Goal: Task Accomplishment & Management: Manage account settings

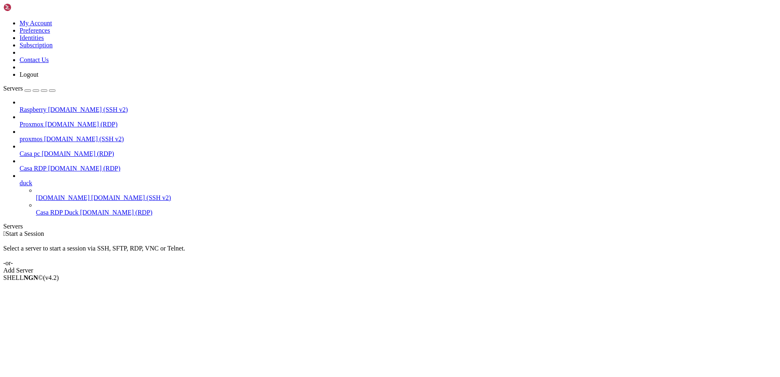
click at [48, 165] on span "[DOMAIN_NAME] (RDP)" at bounding box center [84, 168] width 72 height 7
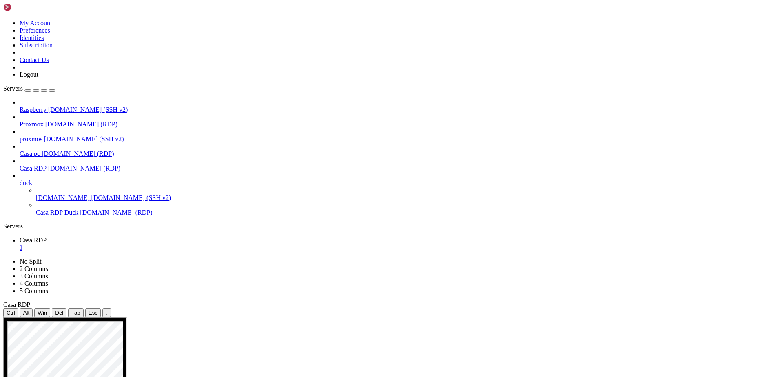
click at [37, 209] on span "Casa RDP Duck" at bounding box center [57, 212] width 42 height 7
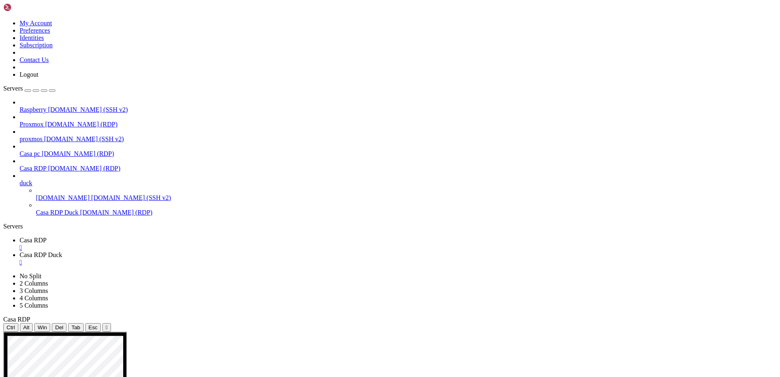
click at [150, 244] on div "" at bounding box center [398, 247] width 757 height 7
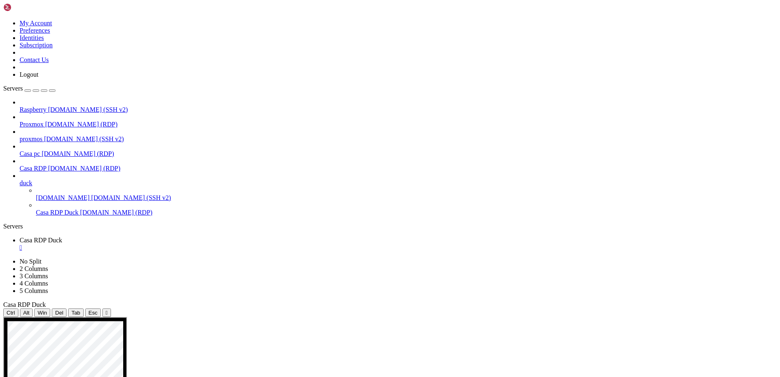
click at [48, 106] on span "[DOMAIN_NAME] (SSH v2)" at bounding box center [88, 109] width 80 height 7
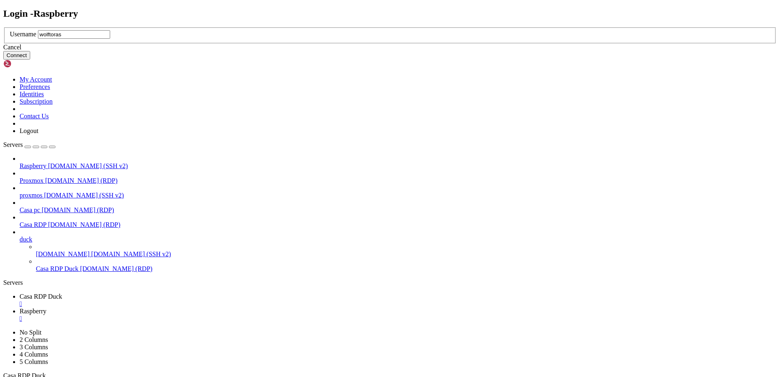
type input "wolftora"
click button "Connect" at bounding box center [16, 55] width 27 height 9
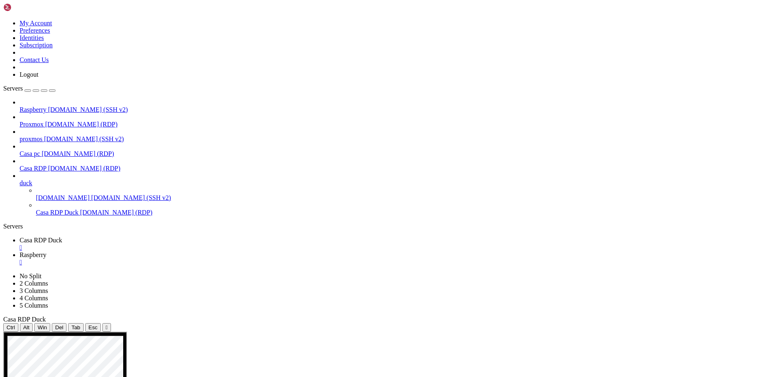
click at [62, 237] on span "Casa RDP Duck" at bounding box center [41, 240] width 42 height 7
click at [47, 165] on span "Casa RDP" at bounding box center [33, 168] width 27 height 7
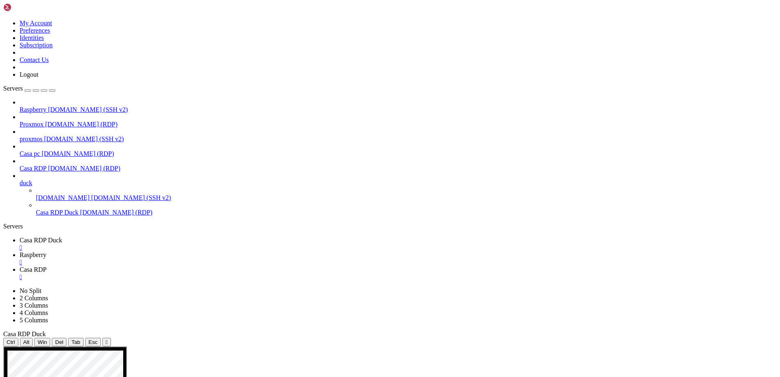
click at [164, 244] on div "" at bounding box center [398, 247] width 757 height 7
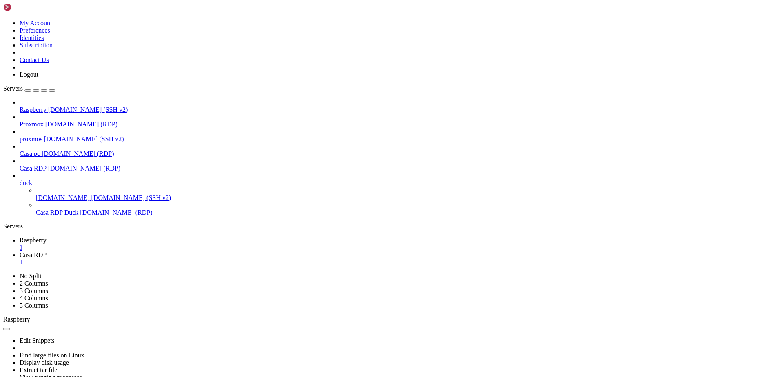
click at [47, 251] on span "Casa RDP" at bounding box center [33, 254] width 27 height 7
click at [47, 237] on span "Raspberry" at bounding box center [33, 240] width 27 height 7
drag, startPoint x: 242, startPoint y: 530, endPoint x: 201, endPoint y: 513, distance: 44.5
drag, startPoint x: 346, startPoint y: 555, endPoint x: 217, endPoint y: 570, distance: 130.6
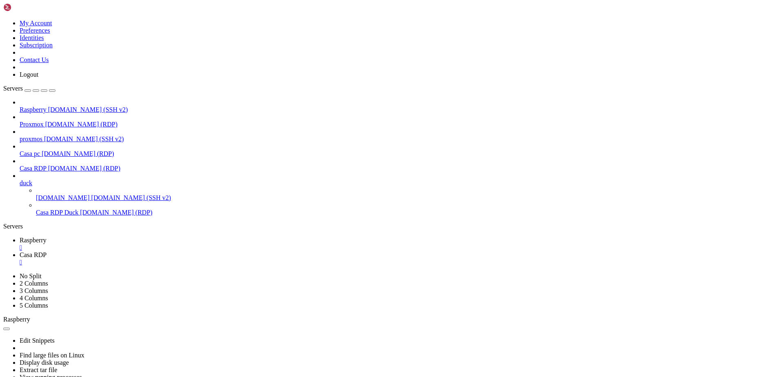
click at [169, 251] on link "Casa RDP " at bounding box center [398, 258] width 757 height 15
click at [47, 237] on span "Raspberry" at bounding box center [33, 240] width 27 height 7
click at [179, 251] on link "Casa RDP " at bounding box center [398, 258] width 757 height 15
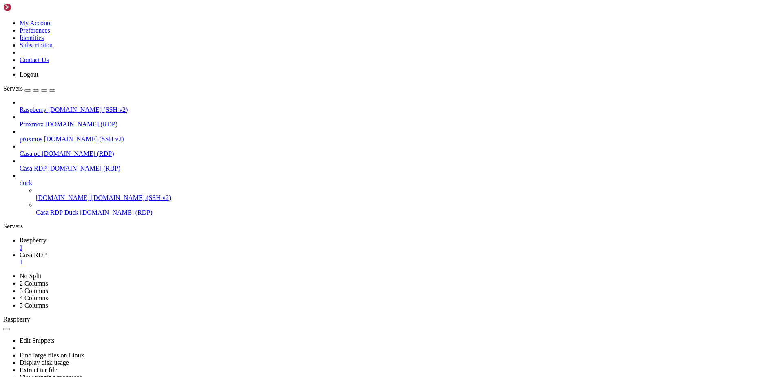
click at [47, 237] on span "Raspberry" at bounding box center [33, 240] width 27 height 7
click at [47, 165] on span "Casa RDP" at bounding box center [33, 168] width 27 height 7
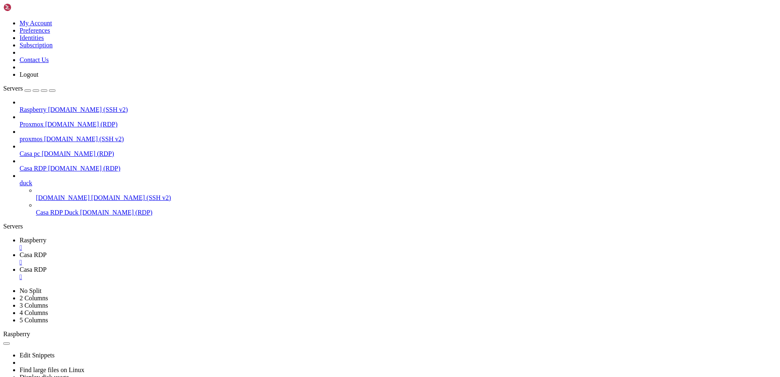
click at [47, 251] on span "Casa RDP" at bounding box center [33, 254] width 27 height 7
click at [205, 259] on div "" at bounding box center [398, 262] width 757 height 7
click at [47, 251] on span "Casa RDP" at bounding box center [33, 254] width 27 height 7
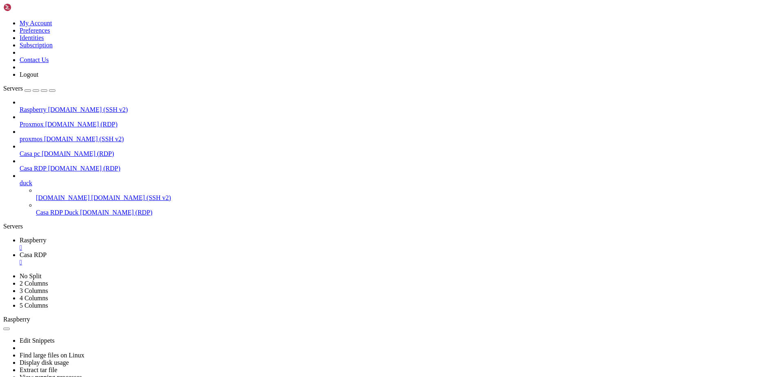
click at [47, 237] on span "Raspberry" at bounding box center [33, 240] width 27 height 7
click at [48, 106] on span "[DOMAIN_NAME] (SSH v2)" at bounding box center [88, 109] width 80 height 7
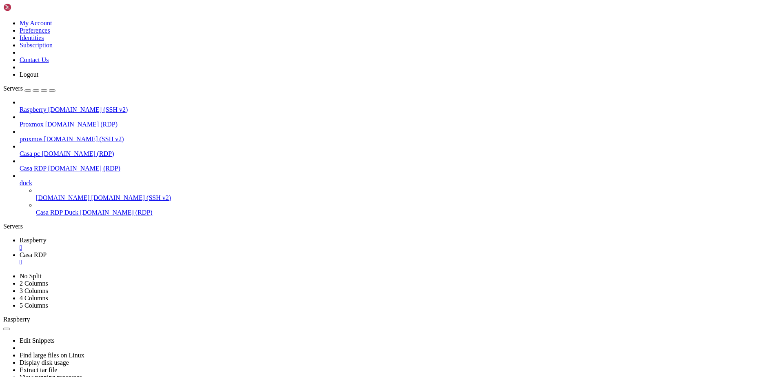
drag, startPoint x: 404, startPoint y: 559, endPoint x: 203, endPoint y: 510, distance: 207.0
click at [187, 251] on link "Casa RDP " at bounding box center [398, 258] width 757 height 15
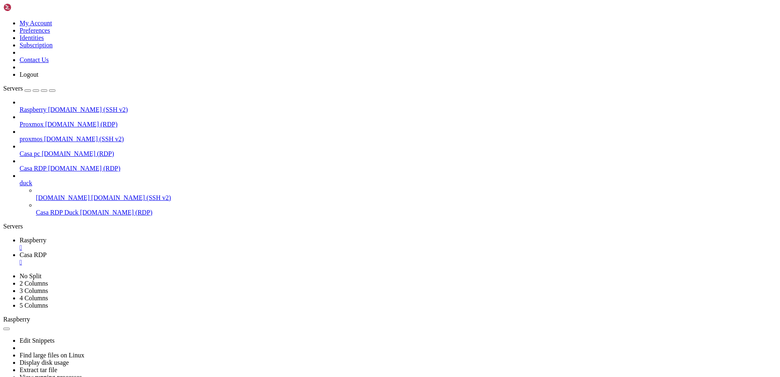
click at [32, 179] on span "duck" at bounding box center [26, 182] width 13 height 7
click at [20, 179] on icon at bounding box center [20, 179] width 0 height 0
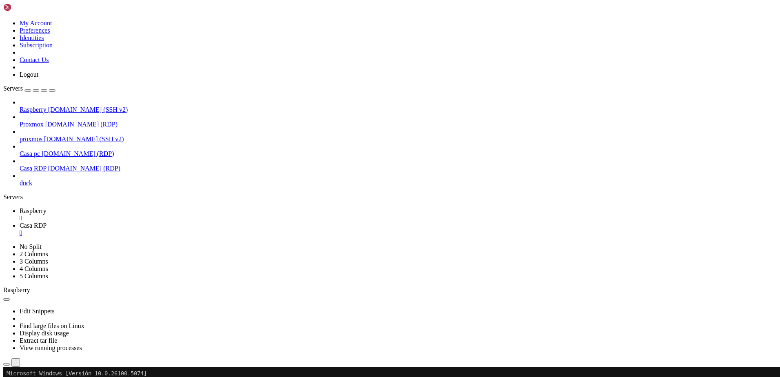
click at [47, 207] on span "Raspberry" at bounding box center [33, 210] width 27 height 7
drag, startPoint x: 337, startPoint y: 552, endPoint x: 210, endPoint y: 615, distance: 142.1
drag, startPoint x: 357, startPoint y: 532, endPoint x: 265, endPoint y: 622, distance: 129.2
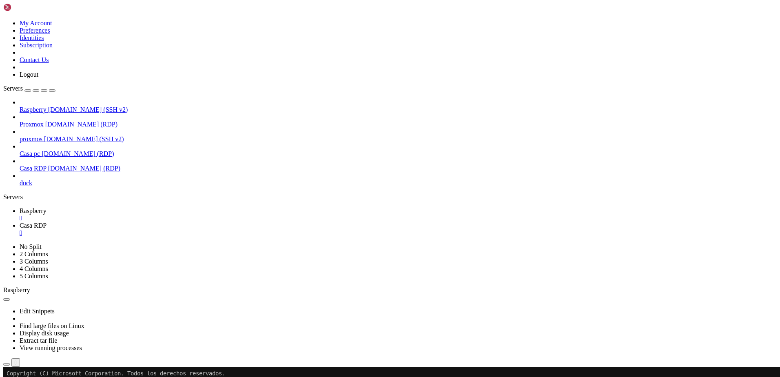
drag, startPoint x: 265, startPoint y: 622, endPoint x: 201, endPoint y: 662, distance: 75.4
drag, startPoint x: 374, startPoint y: 525, endPoint x: 10, endPoint y: 481, distance: 366.5
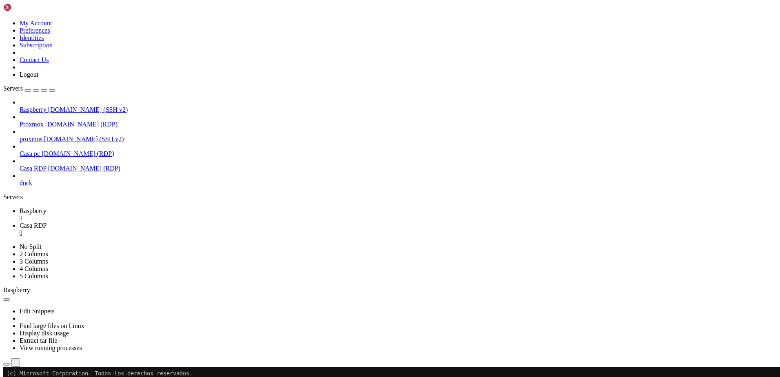
copy div "S C:\Users\Wolftora> sc config TermService start= auto Set-Content : No se encu…"
drag, startPoint x: 452, startPoint y: 505, endPoint x: 386, endPoint y: 617, distance: 130.2
click at [43, 165] on span "Casa RDP" at bounding box center [33, 168] width 27 height 7
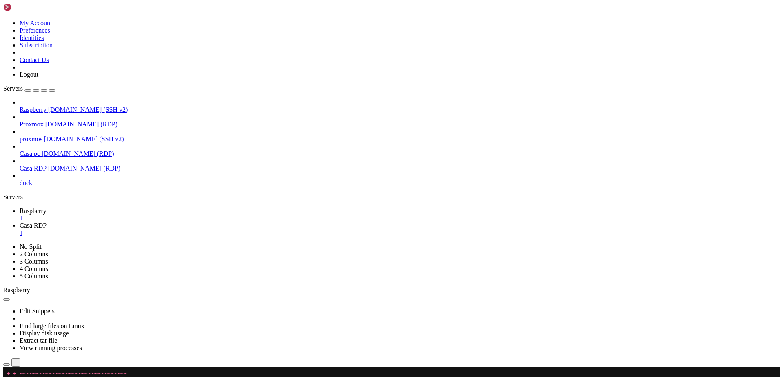
click at [43, 165] on span "Casa RDP" at bounding box center [33, 168] width 27 height 7
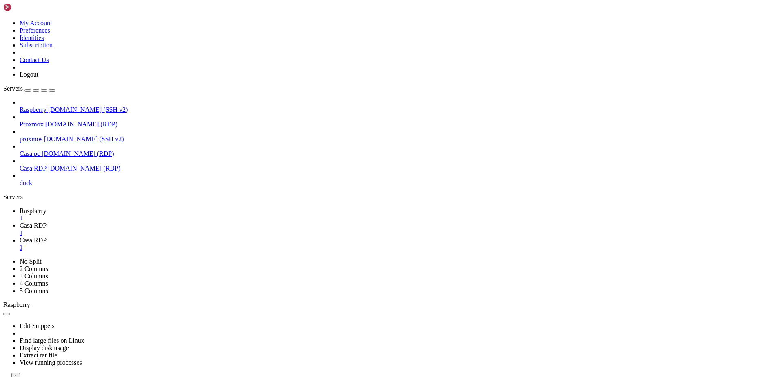
scroll to position [0, 0]
click at [206, 229] on div "" at bounding box center [398, 232] width 757 height 7
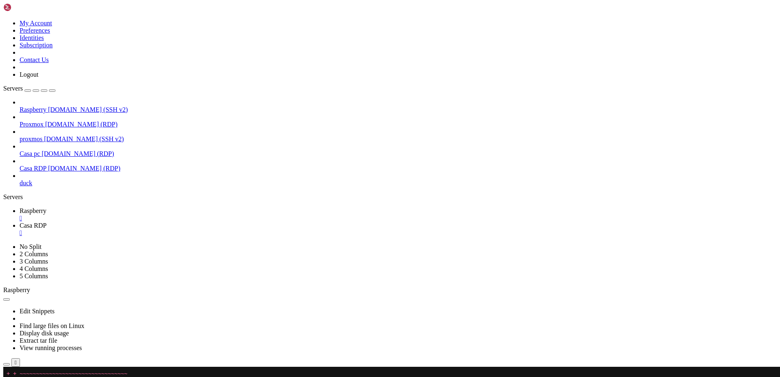
click at [47, 222] on span "Casa RDP" at bounding box center [33, 225] width 27 height 7
click at [51, 106] on span "[DOMAIN_NAME] (SSH v2)" at bounding box center [88, 109] width 80 height 7
click at [20, 207] on icon at bounding box center [20, 210] width 0 height 7
click at [64, 135] on span "[DOMAIN_NAME] (SSH v2)" at bounding box center [84, 138] width 80 height 7
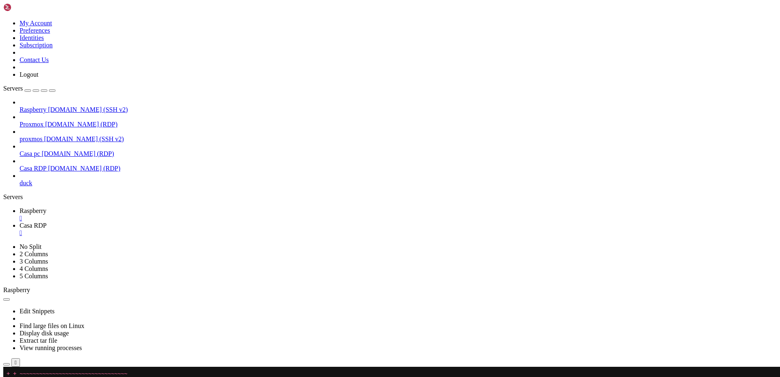
click at [64, 135] on span "[DOMAIN_NAME] (SSH v2)" at bounding box center [84, 138] width 80 height 7
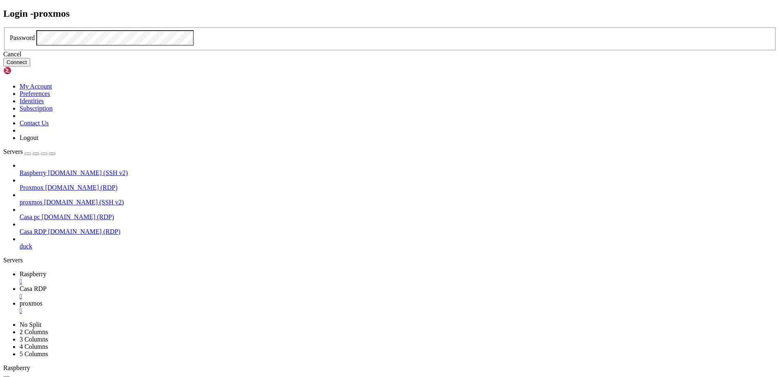
click button "Connect" at bounding box center [16, 62] width 27 height 9
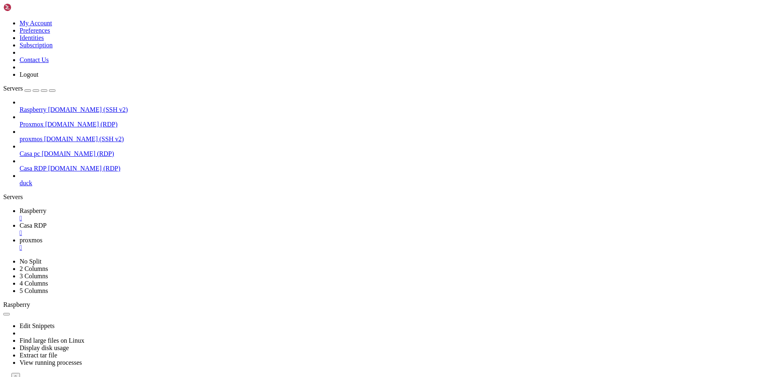
click at [78, 121] on span "[DOMAIN_NAME] (RDP)" at bounding box center [81, 124] width 72 height 7
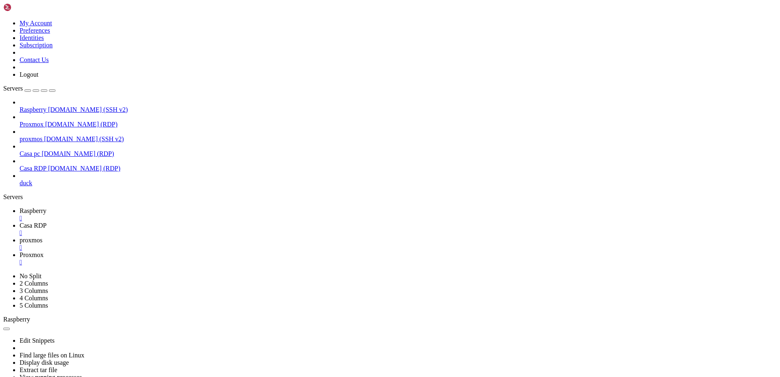
click at [47, 222] on span "Casa RDP" at bounding box center [33, 225] width 27 height 7
click at [206, 229] on div "" at bounding box center [398, 232] width 757 height 7
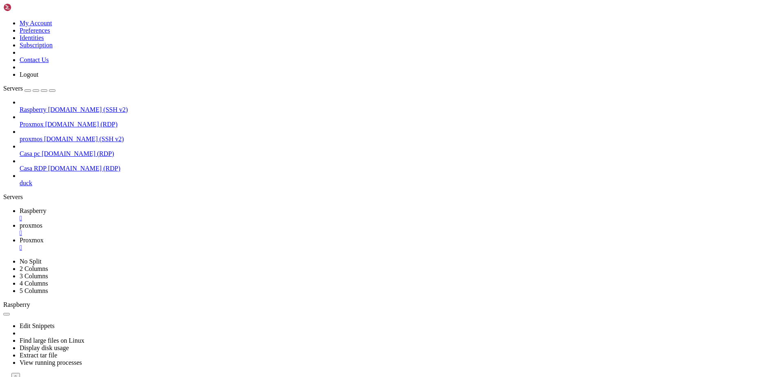
click at [20, 237] on icon at bounding box center [20, 240] width 0 height 7
click at [47, 207] on span "Raspberry" at bounding box center [33, 210] width 27 height 7
click at [188, 222] on link "proxmos " at bounding box center [398, 229] width 757 height 15
click at [20, 237] on icon at bounding box center [20, 240] width 0 height 7
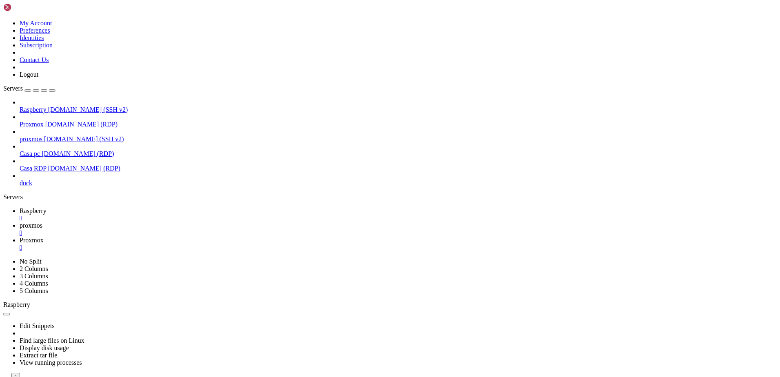
click at [108, 207] on link "Raspberry " at bounding box center [398, 214] width 757 height 15
drag, startPoint x: 430, startPoint y: 572, endPoint x: 288, endPoint y: 678, distance: 177.8
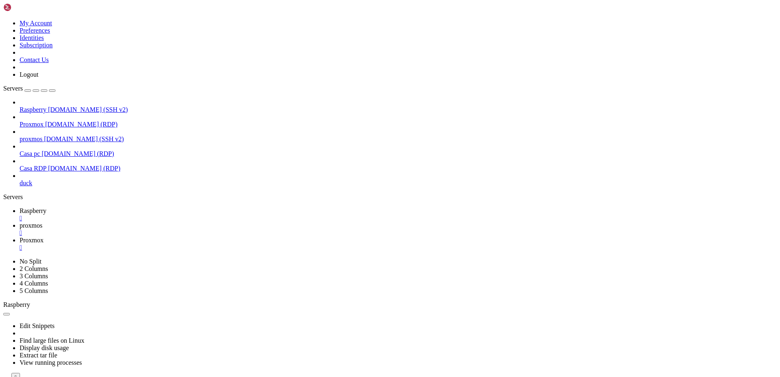
scroll to position [6865, 0]
drag, startPoint x: 404, startPoint y: 576, endPoint x: 323, endPoint y: 595, distance: 82.7
drag, startPoint x: 316, startPoint y: 592, endPoint x: 224, endPoint y: 613, distance: 93.8
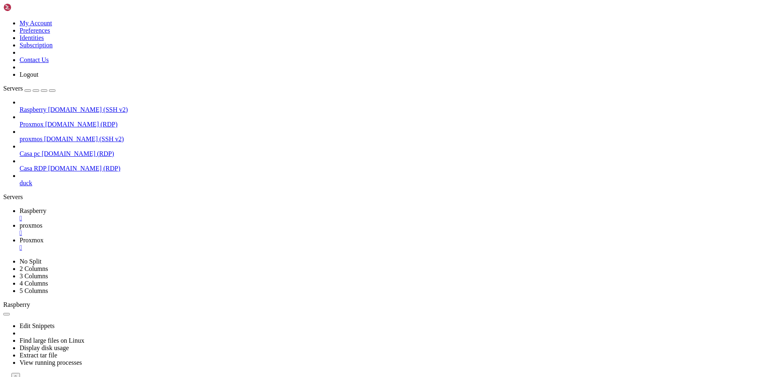
drag, startPoint x: 397, startPoint y: 523, endPoint x: 253, endPoint y: 530, distance: 144.6
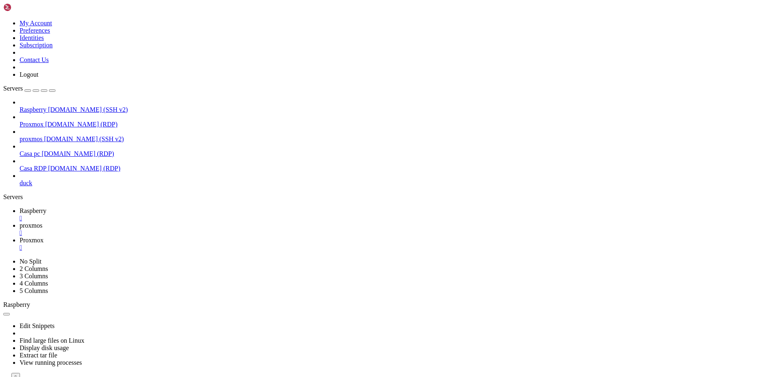
drag, startPoint x: 405, startPoint y: 485, endPoint x: 345, endPoint y: 537, distance: 79.6
drag, startPoint x: 337, startPoint y: 683, endPoint x: 7, endPoint y: 644, distance: 332.4
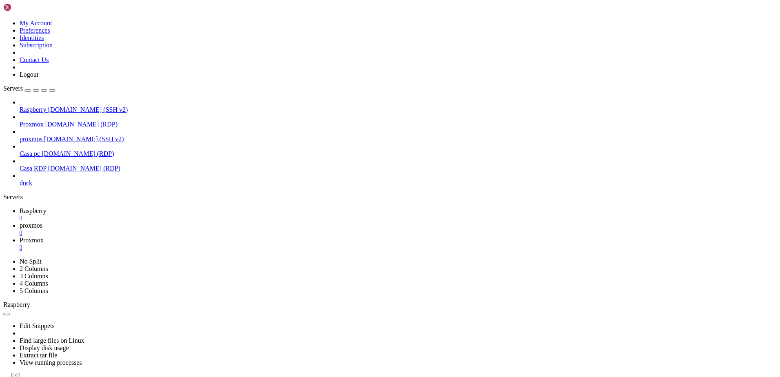
click at [226, 237] on link "Proxmox " at bounding box center [398, 244] width 757 height 15
click at [29, 106] on span "Raspberry" at bounding box center [33, 109] width 27 height 7
click at [115, 207] on link "Raspberry " at bounding box center [398, 214] width 757 height 15
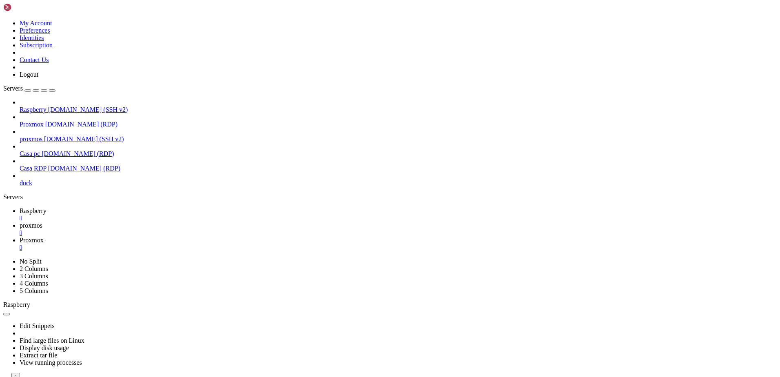
click at [224, 237] on link "Proxmox " at bounding box center [398, 244] width 757 height 15
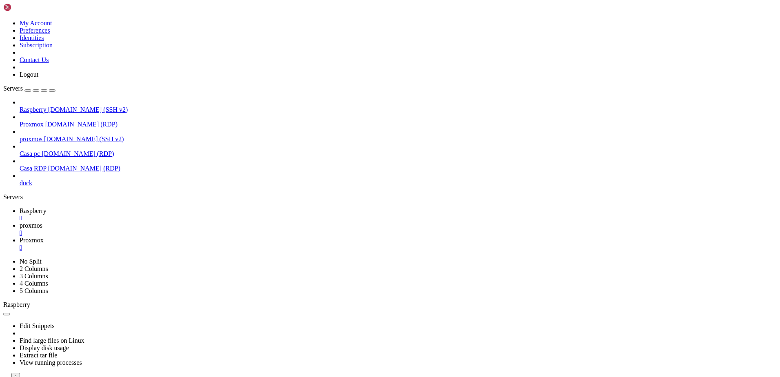
click at [32, 179] on span "duck" at bounding box center [26, 182] width 13 height 7
click at [20, 179] on icon at bounding box center [20, 179] width 0 height 0
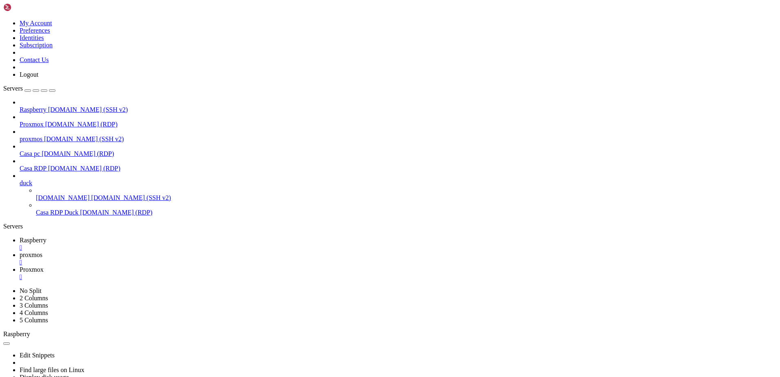
click at [59, 209] on span "Casa RDP Duck" at bounding box center [57, 212] width 42 height 7
click at [253, 273] on div "" at bounding box center [398, 276] width 757 height 7
click at [47, 237] on span "Raspberry" at bounding box center [33, 240] width 27 height 7
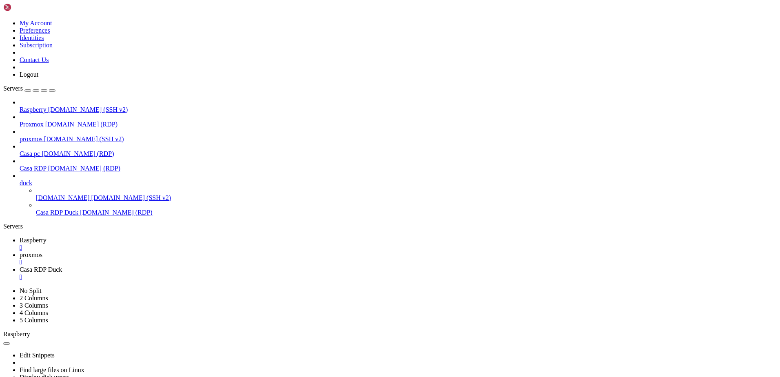
click at [62, 266] on span "Casa RDP Duck" at bounding box center [41, 269] width 42 height 7
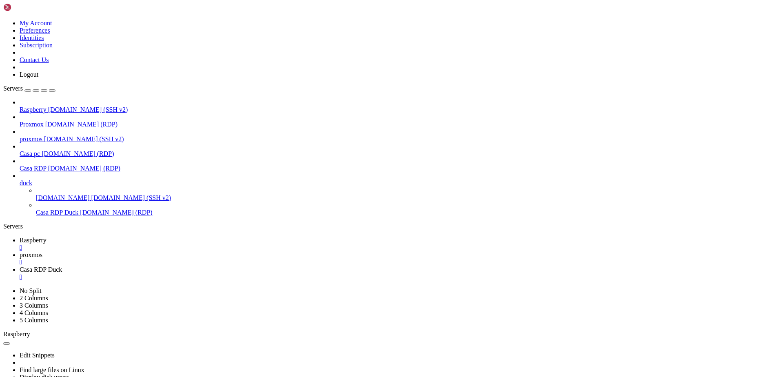
click at [47, 237] on span "Raspberry" at bounding box center [33, 240] width 27 height 7
click at [62, 266] on span "Casa RDP Duck" at bounding box center [41, 269] width 42 height 7
click at [271, 273] on div "" at bounding box center [398, 276] width 757 height 7
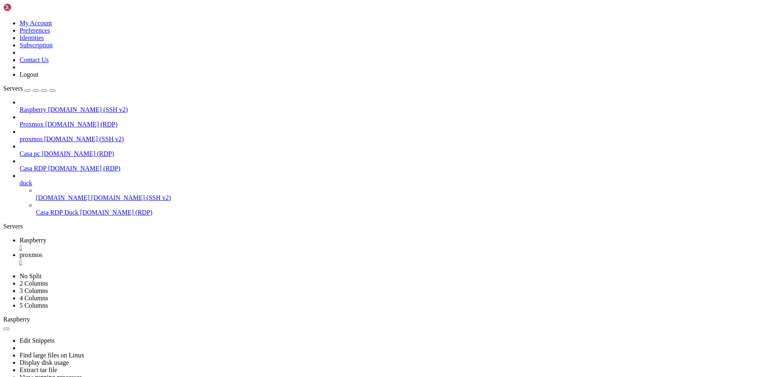
click at [133, 237] on link "Raspberry " at bounding box center [398, 244] width 757 height 15
drag, startPoint x: 263, startPoint y: 570, endPoint x: 233, endPoint y: 572, distance: 29.8
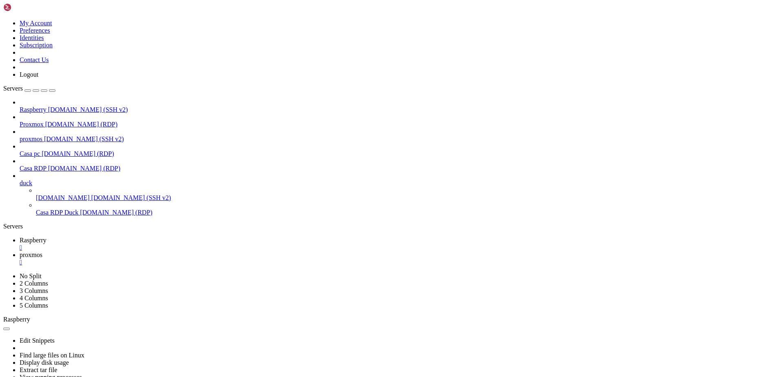
click at [65, 121] on span "[DOMAIN_NAME] (RDP)" at bounding box center [81, 124] width 72 height 7
click at [253, 273] on div "" at bounding box center [398, 276] width 757 height 7
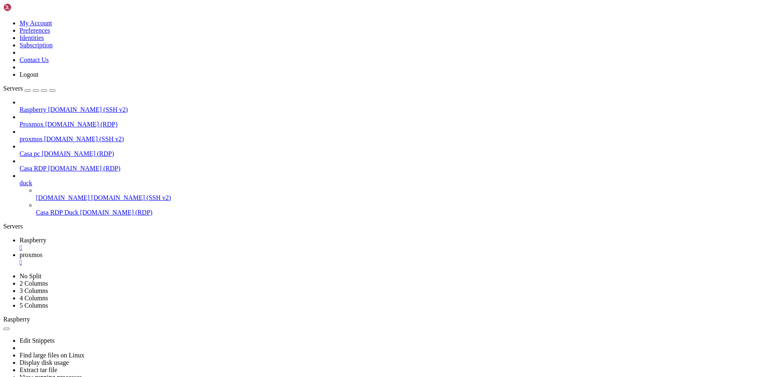
click at [54, 135] on span "[DOMAIN_NAME] (SSH v2)" at bounding box center [84, 138] width 80 height 7
click at [20, 237] on icon at bounding box center [20, 240] width 0 height 7
click at [64, 106] on span "[DOMAIN_NAME] (SSH v2)" at bounding box center [88, 109] width 80 height 7
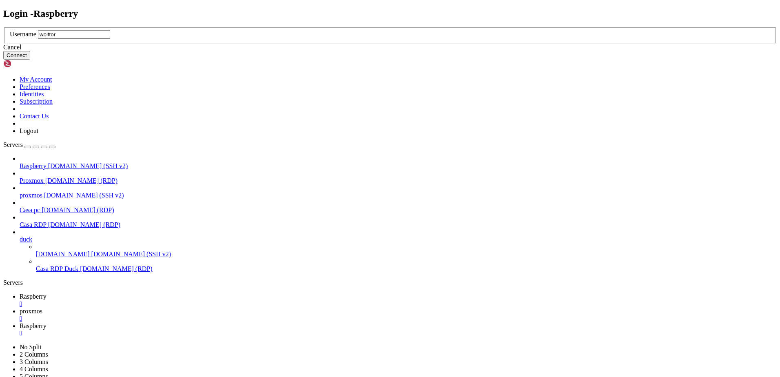
type input "wolftora"
click button "Connect" at bounding box center [16, 55] width 27 height 9
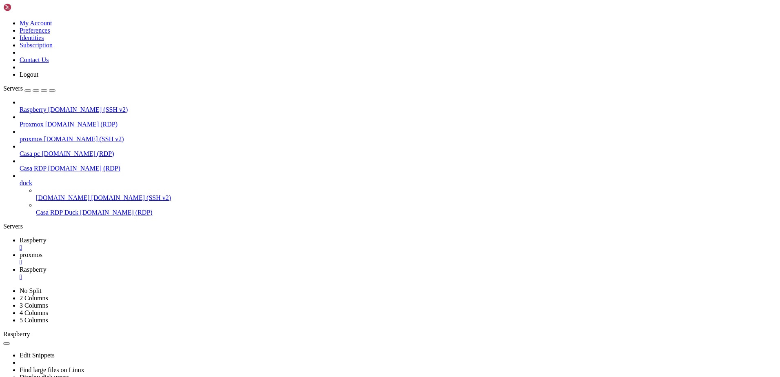
click at [20, 237] on icon at bounding box center [20, 240] width 0 height 7
click at [47, 266] on span "Raspberry" at bounding box center [33, 269] width 27 height 7
drag, startPoint x: 109, startPoint y: 649, endPoint x: 230, endPoint y: 647, distance: 122.0
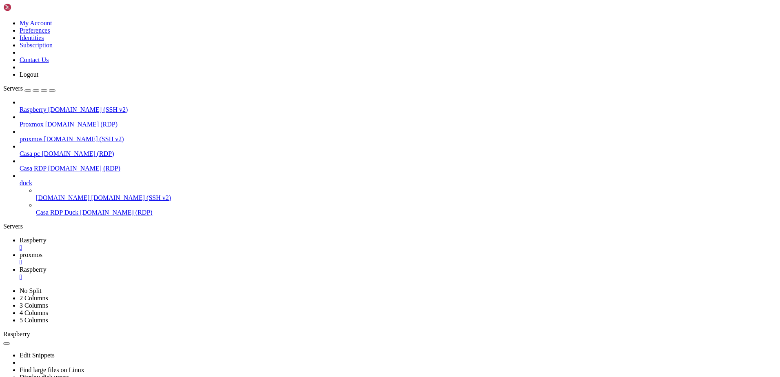
copy span "[URL][DOMAIN_NAME]"
click at [54, 150] on span "[DOMAIN_NAME] (RDP)" at bounding box center [78, 153] width 72 height 7
click at [20, 237] on icon at bounding box center [20, 240] width 0 height 7
click at [180, 251] on link "proxmos " at bounding box center [398, 258] width 757 height 15
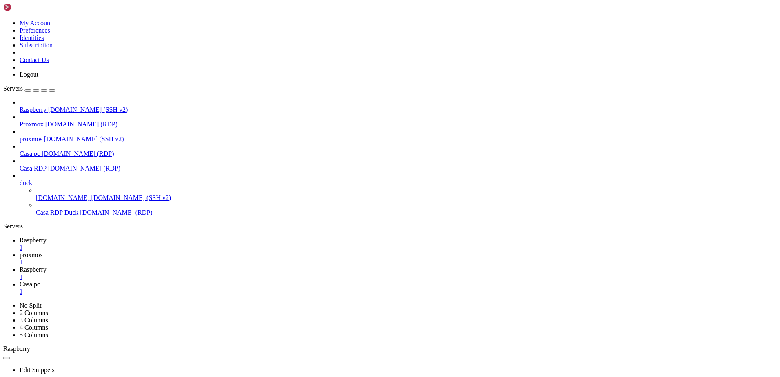
click at [20, 266] on icon at bounding box center [20, 269] width 0 height 7
drag, startPoint x: 129, startPoint y: 661, endPoint x: 209, endPoint y: 662, distance: 80.0
copy span "[DOMAIN_NAME]:15346"
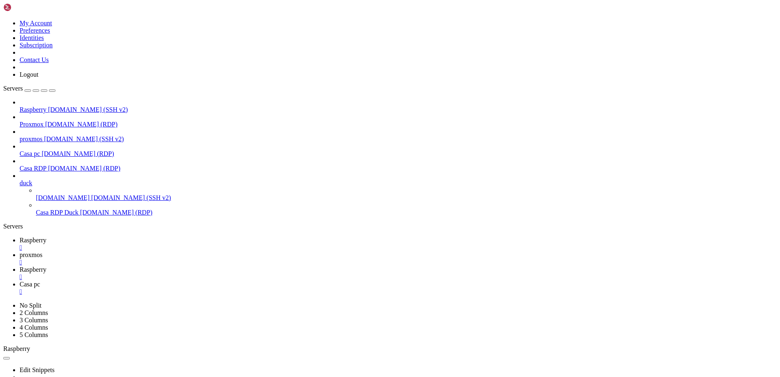
click at [28, 91] on div "button" at bounding box center [28, 91] width 0 height 0
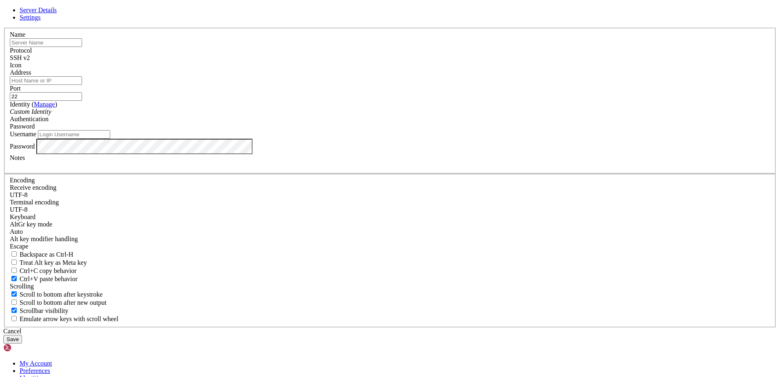
click at [82, 47] on input "text" at bounding box center [46, 42] width 72 height 9
paste input "[DOMAIN_NAME]:15346"
type input "[DOMAIN_NAME]:15346"
click at [82, 85] on input "Address" at bounding box center [46, 80] width 72 height 9
paste input "[DOMAIN_NAME]:15346"
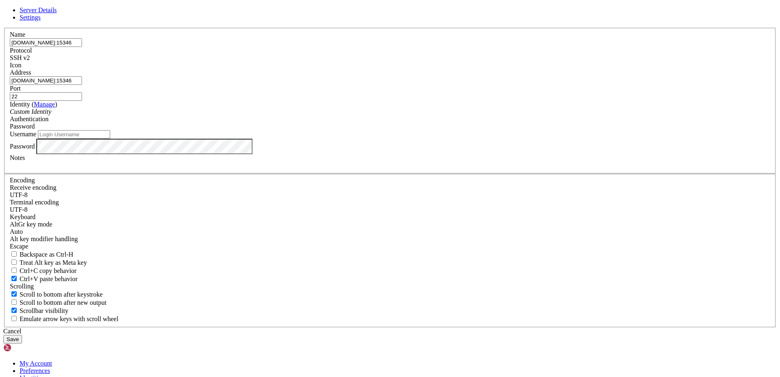
type input "[DOMAIN_NAME]:15346"
click at [30, 61] on span "SSH v2" at bounding box center [20, 57] width 20 height 7
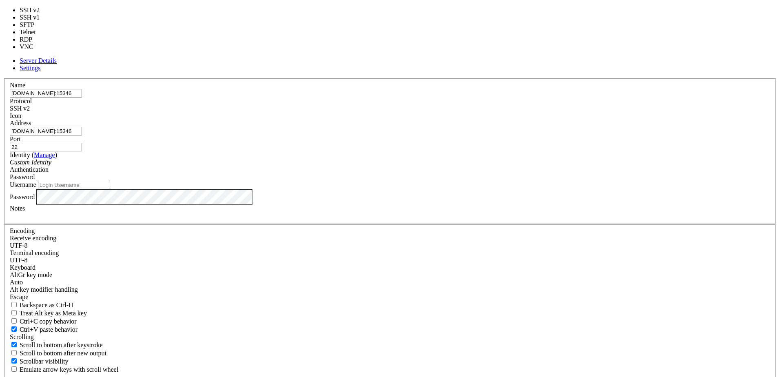
type input "3389"
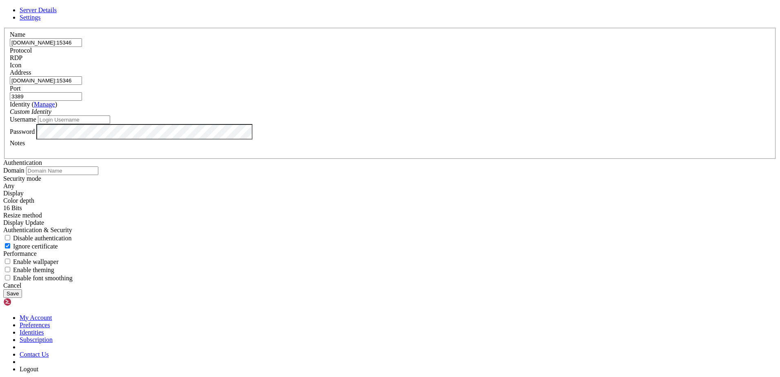
drag, startPoint x: 348, startPoint y: 141, endPoint x: 330, endPoint y: 142, distance: 18.4
click at [82, 85] on input "[DOMAIN_NAME]:15346" at bounding box center [46, 80] width 72 height 9
type input "[DOMAIN_NAME]"
drag, startPoint x: 453, startPoint y: 144, endPoint x: 330, endPoint y: 139, distance: 123.3
click at [330, 139] on fieldset "Name [DOMAIN_NAME]:15346 Protocol RDP Icon Address [DOMAIN_NAME] Port 3389 ( Ma…" at bounding box center [390, 93] width 772 height 131
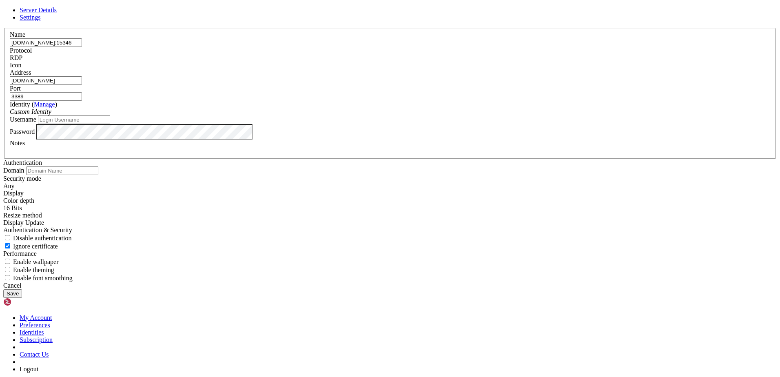
paste input "15346"
type input "15346"
click at [22, 295] on button "Save" at bounding box center [12, 293] width 19 height 9
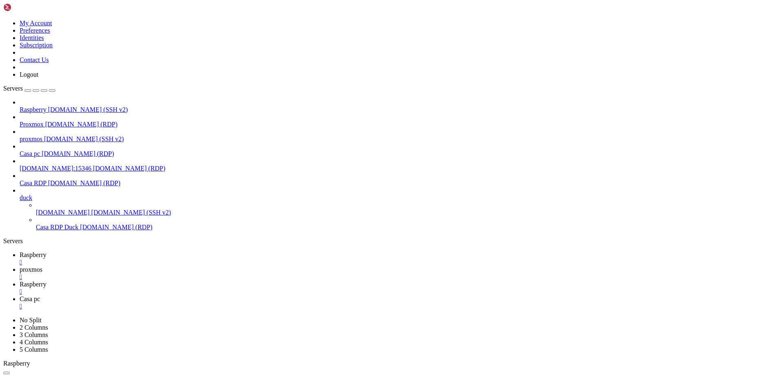
click at [93, 165] on span "[DOMAIN_NAME] (RDP)" at bounding box center [129, 168] width 72 height 7
click at [385, 317] on div "" at bounding box center [398, 320] width 757 height 7
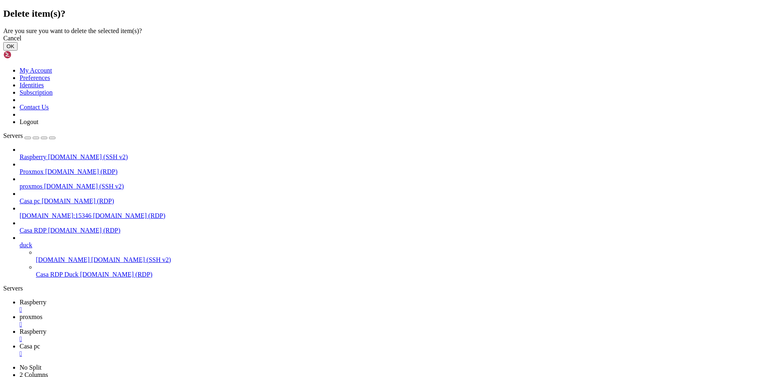
click at [18, 51] on button "OK" at bounding box center [10, 46] width 14 height 9
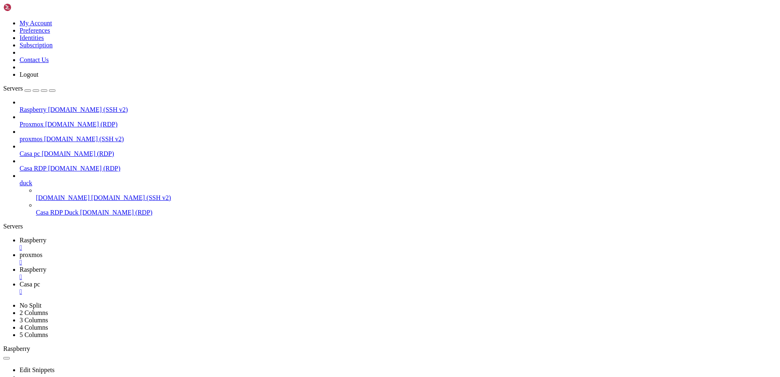
click at [61, 106] on span "[DOMAIN_NAME] (SSH v2)" at bounding box center [88, 109] width 80 height 7
click at [47, 237] on span "Raspberry" at bounding box center [33, 240] width 27 height 7
click at [20, 281] on icon at bounding box center [20, 284] width 0 height 7
click at [307, 288] on div "" at bounding box center [398, 291] width 757 height 7
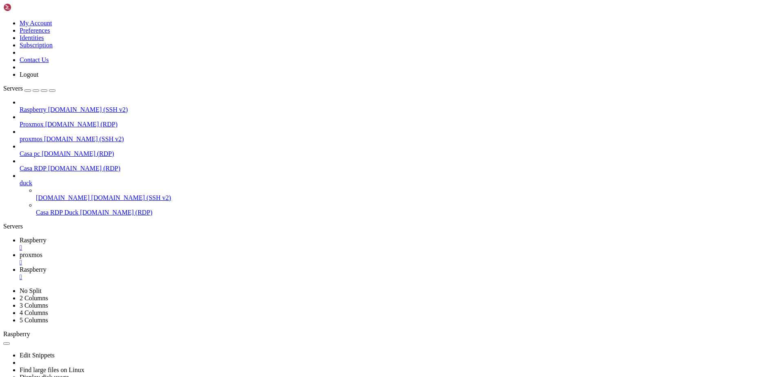
click at [47, 266] on span "Raspberry" at bounding box center [33, 269] width 27 height 7
click at [151, 244] on div "" at bounding box center [398, 247] width 757 height 7
click at [151, 237] on link "proxmos " at bounding box center [398, 244] width 757 height 15
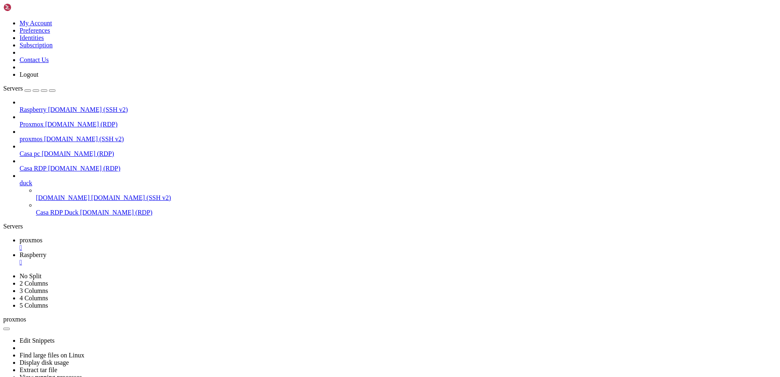
click at [148, 244] on div "" at bounding box center [398, 247] width 757 height 7
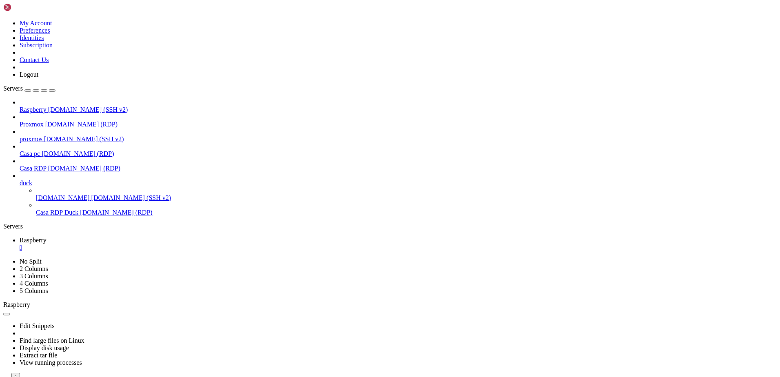
click at [148, 244] on div "" at bounding box center [398, 247] width 757 height 7
